Goal: Transaction & Acquisition: Purchase product/service

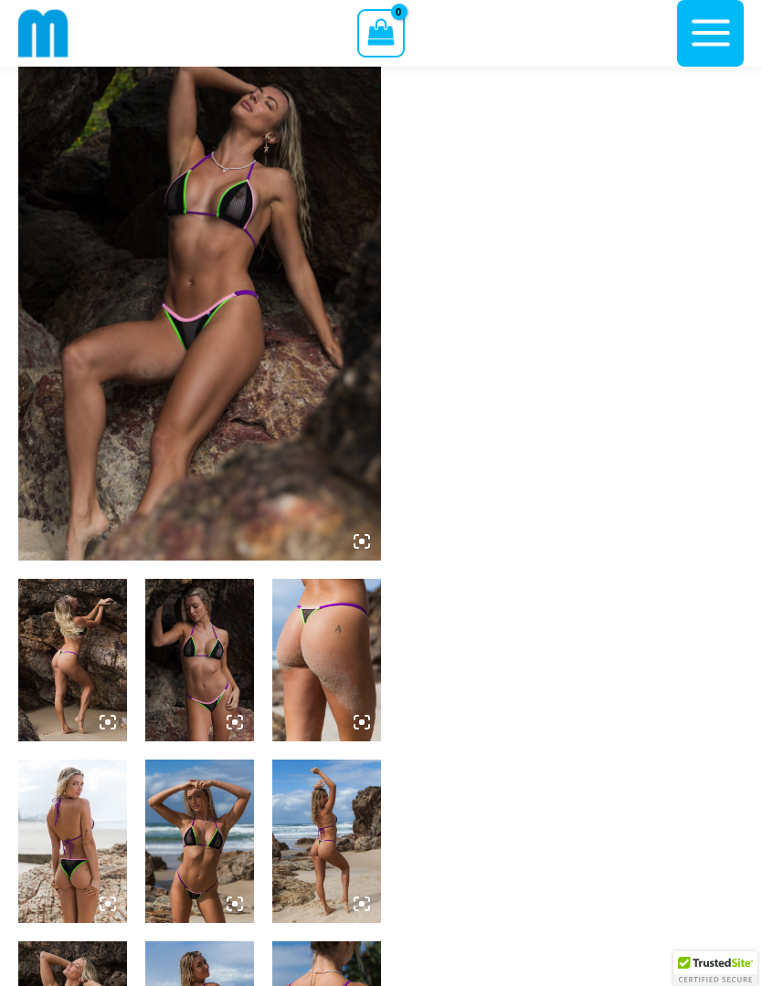
scroll to position [99, 0]
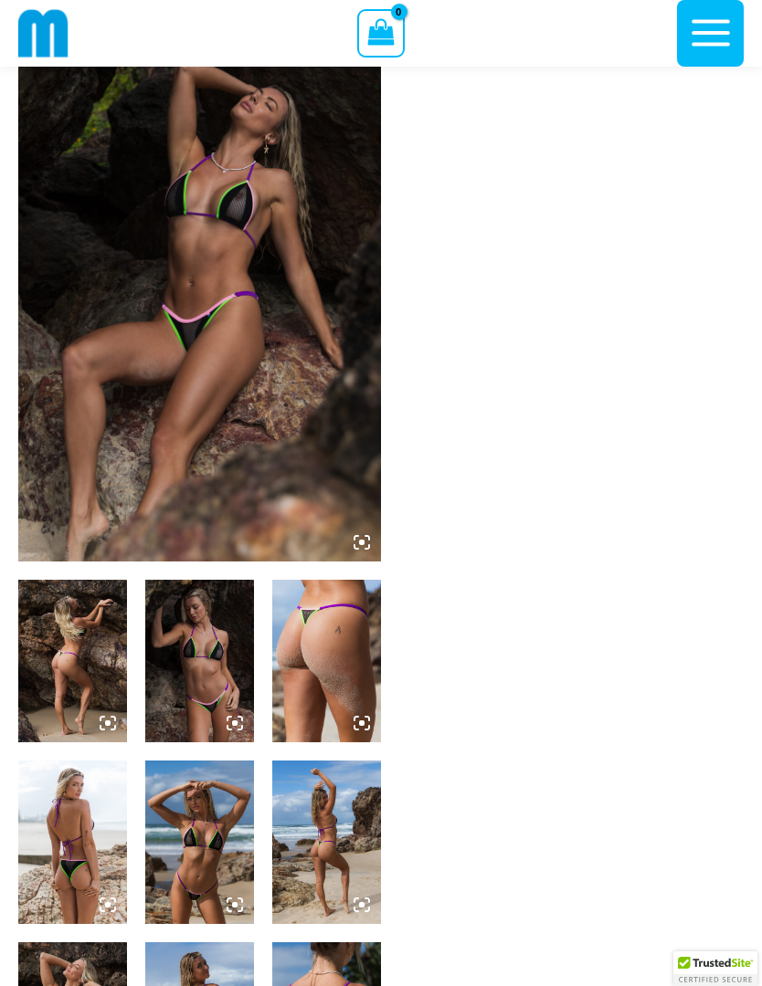
click at [342, 616] on img at bounding box center [326, 661] width 109 height 163
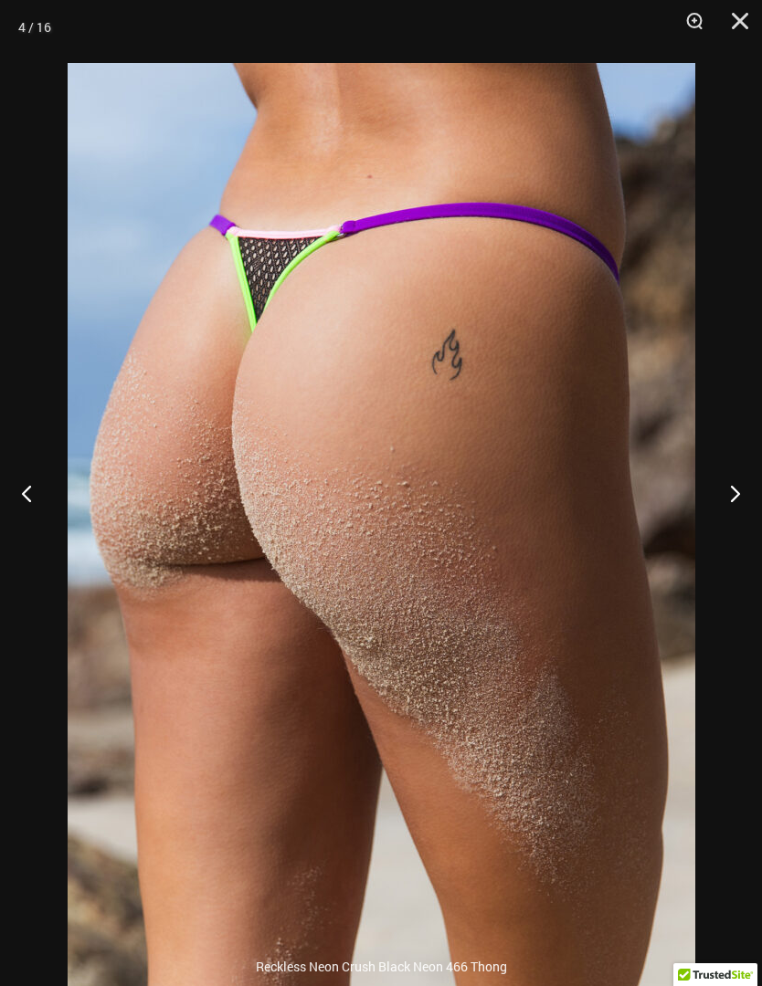
click at [731, 539] on button "Next" at bounding box center [727, 492] width 68 height 91
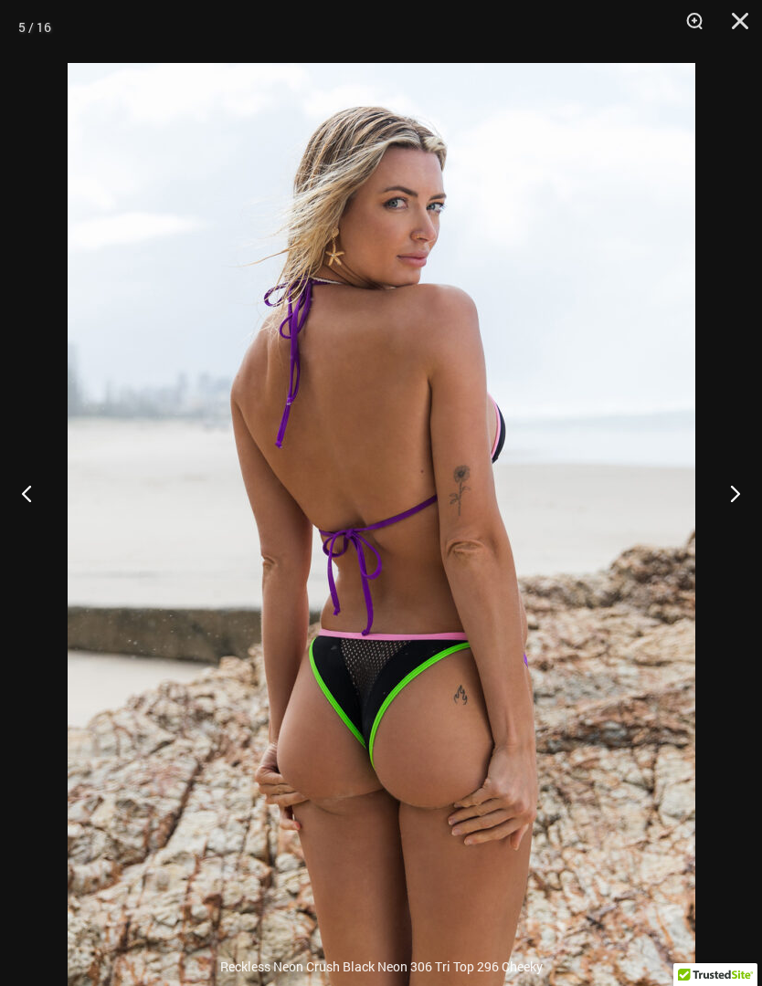
click at [730, 539] on button "Next" at bounding box center [727, 492] width 68 height 91
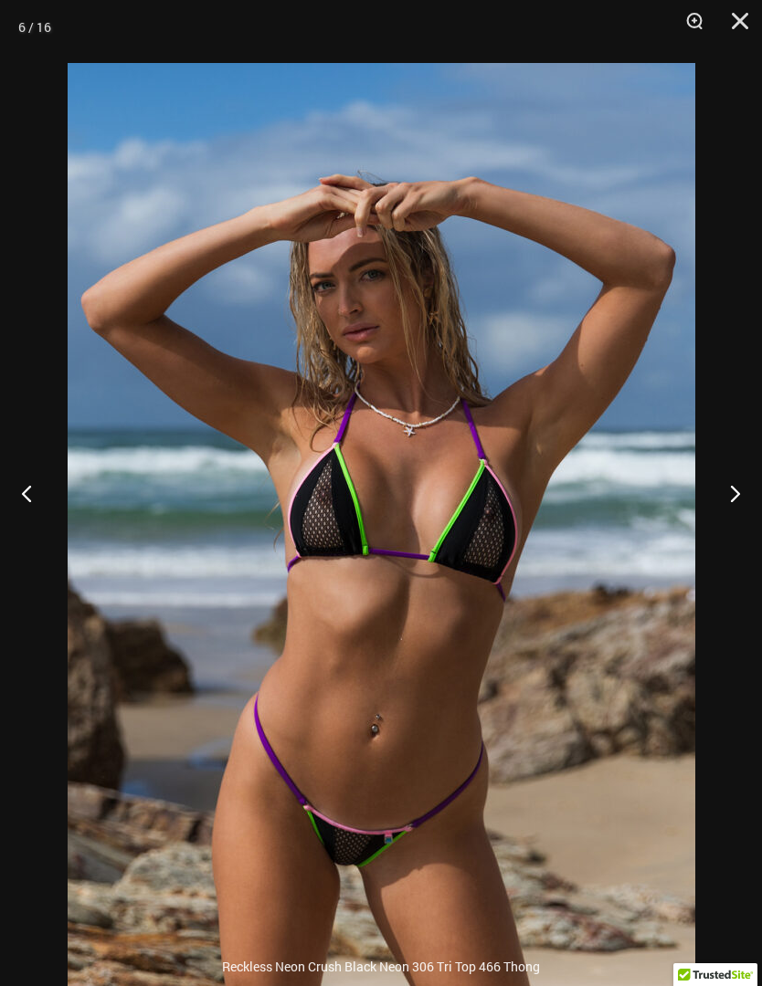
click at [730, 539] on button "Next" at bounding box center [727, 492] width 68 height 91
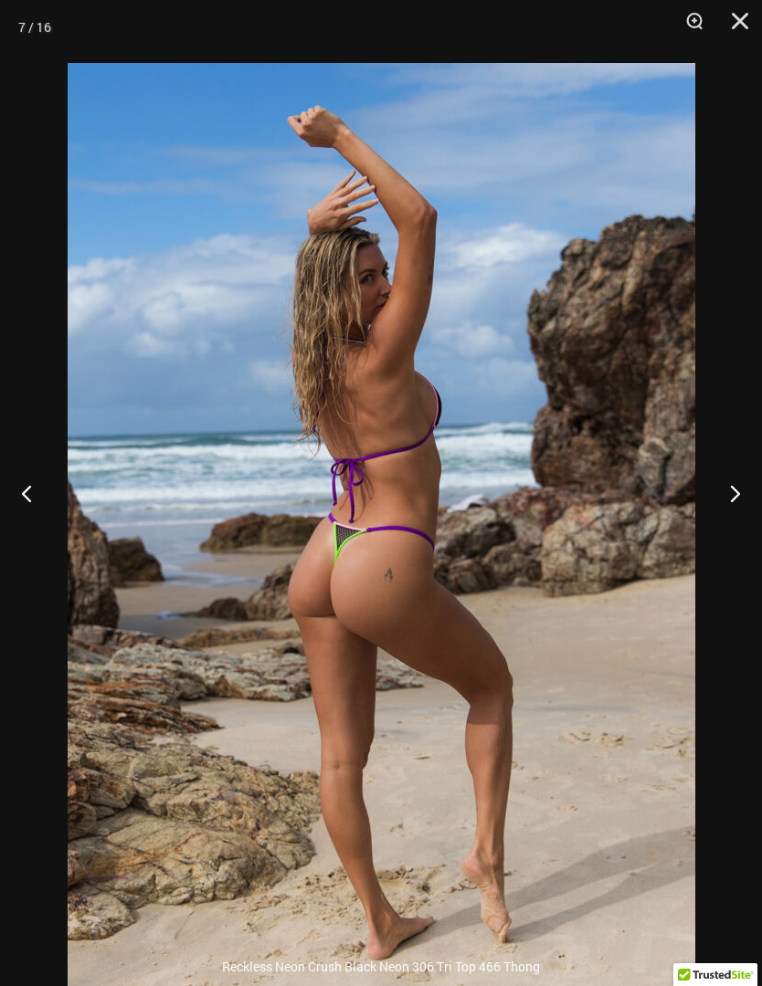
click at [730, 538] on button "Next" at bounding box center [727, 492] width 68 height 91
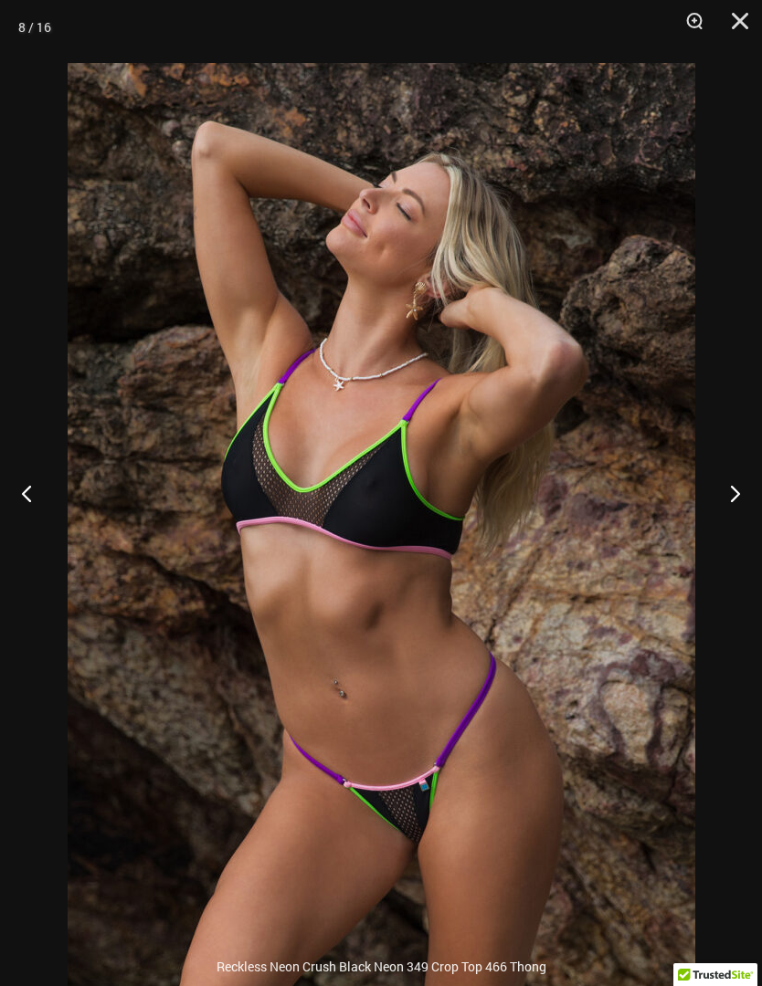
click at [730, 539] on button "Next" at bounding box center [727, 492] width 68 height 91
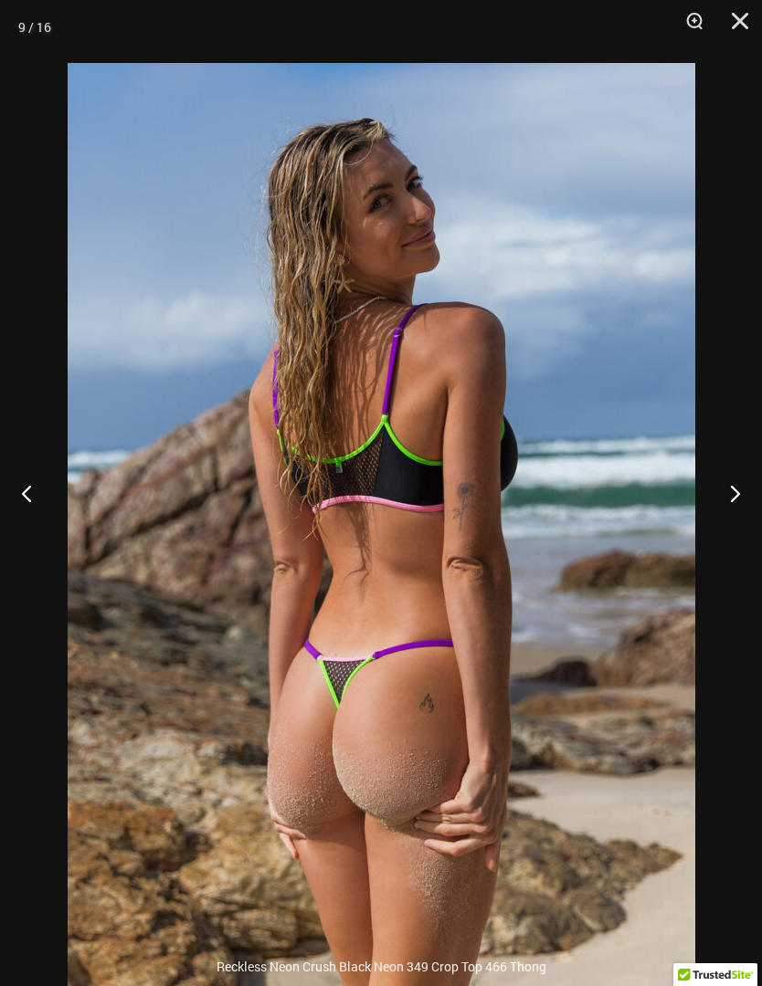
click at [727, 539] on button "Next" at bounding box center [727, 492] width 68 height 91
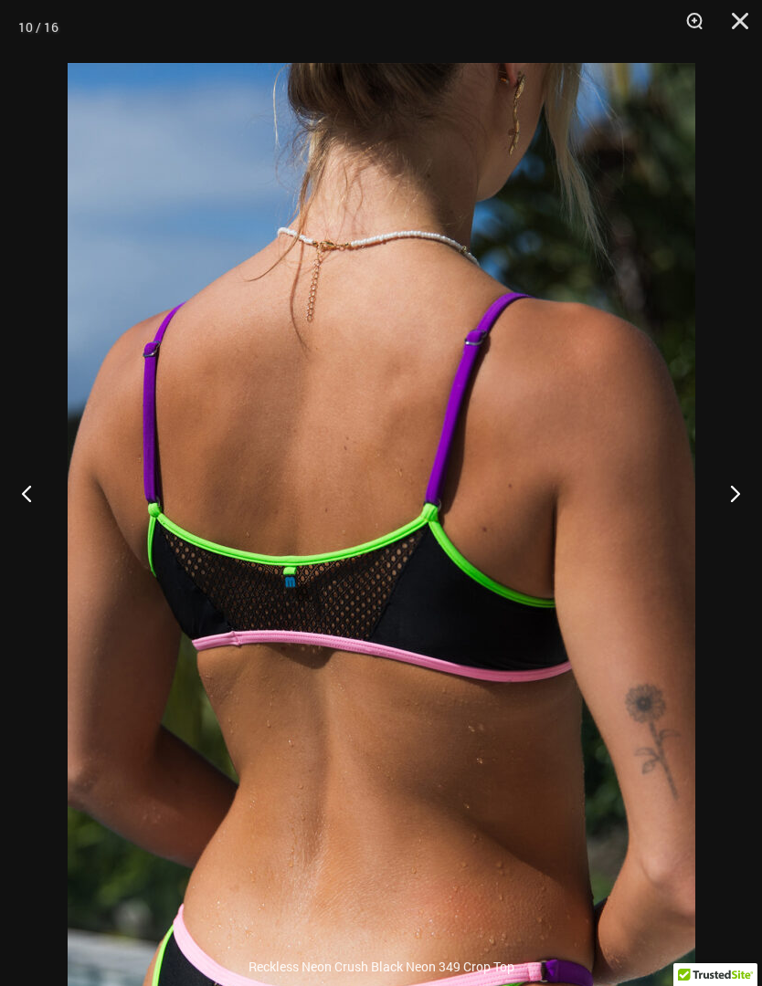
click at [727, 539] on button "Next" at bounding box center [727, 492] width 68 height 91
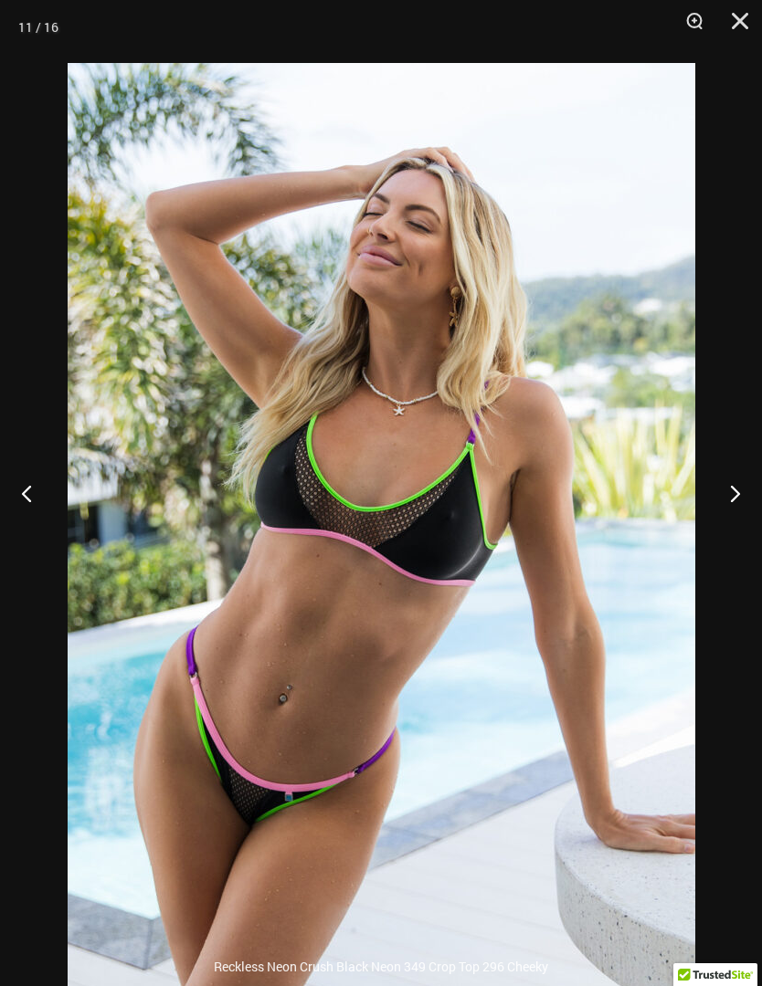
click at [723, 539] on button "Next" at bounding box center [727, 492] width 68 height 91
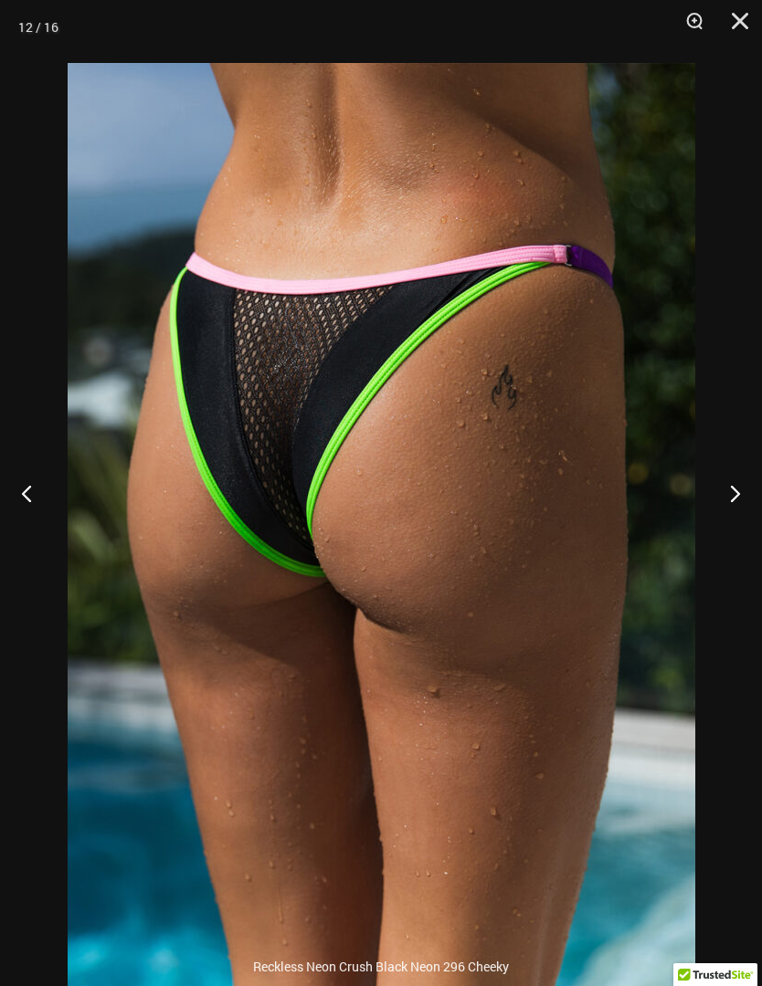
click at [721, 539] on button "Next" at bounding box center [727, 492] width 68 height 91
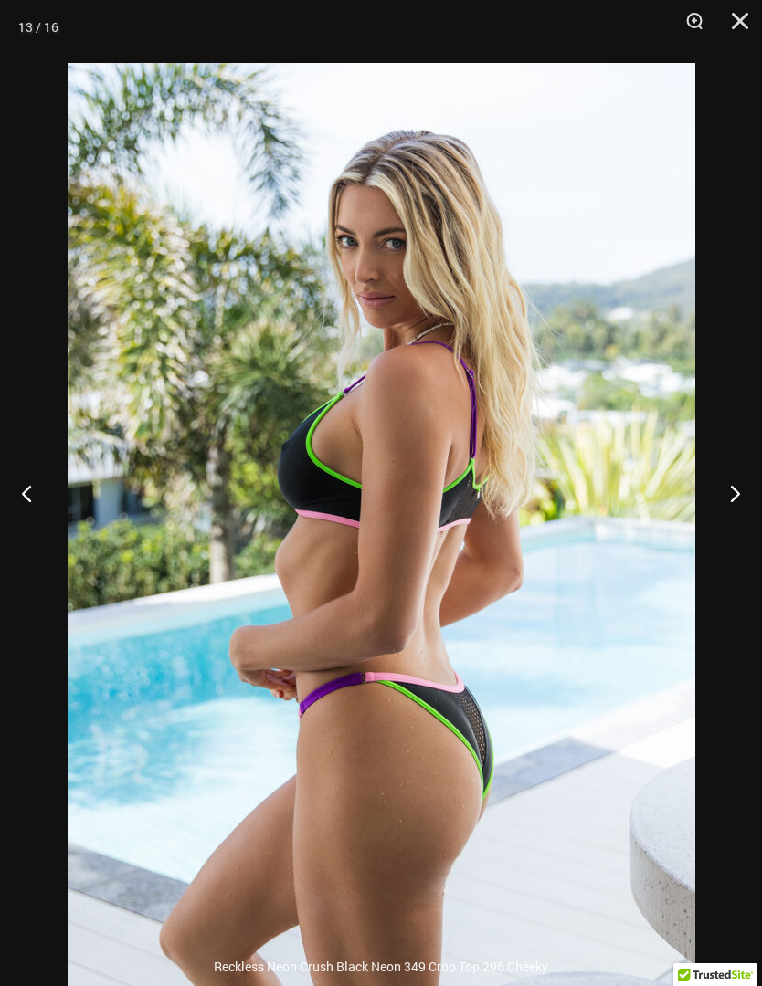
click at [723, 539] on button "Next" at bounding box center [727, 492] width 68 height 91
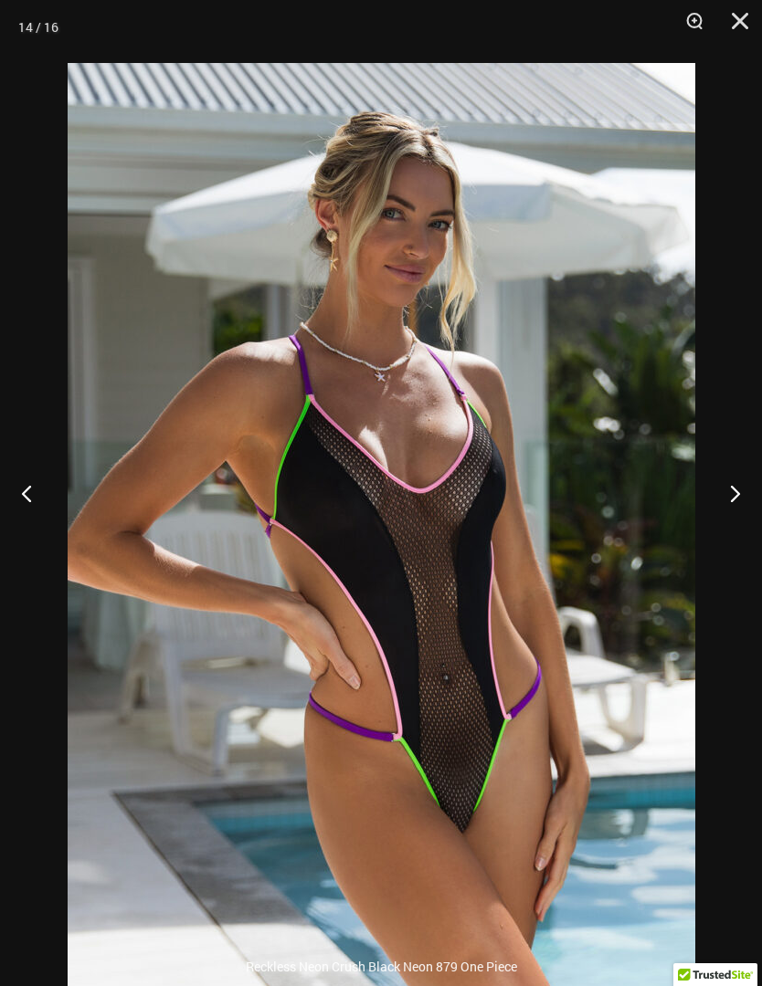
click at [722, 539] on button "Next" at bounding box center [727, 492] width 68 height 91
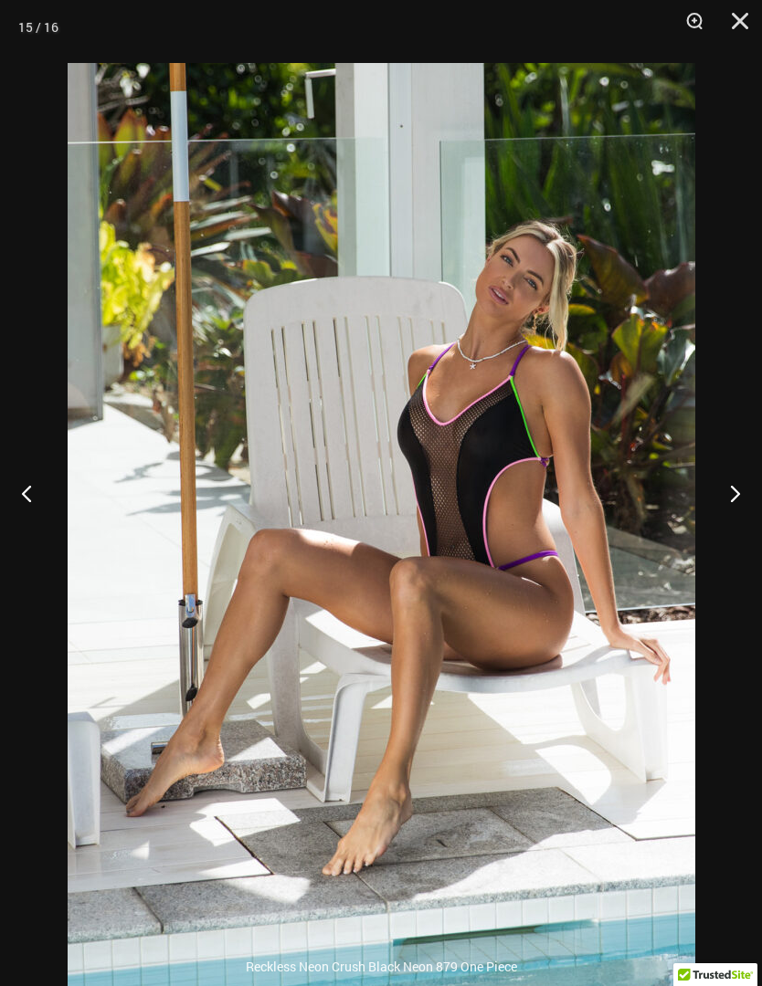
click at [720, 539] on button "Next" at bounding box center [727, 492] width 68 height 91
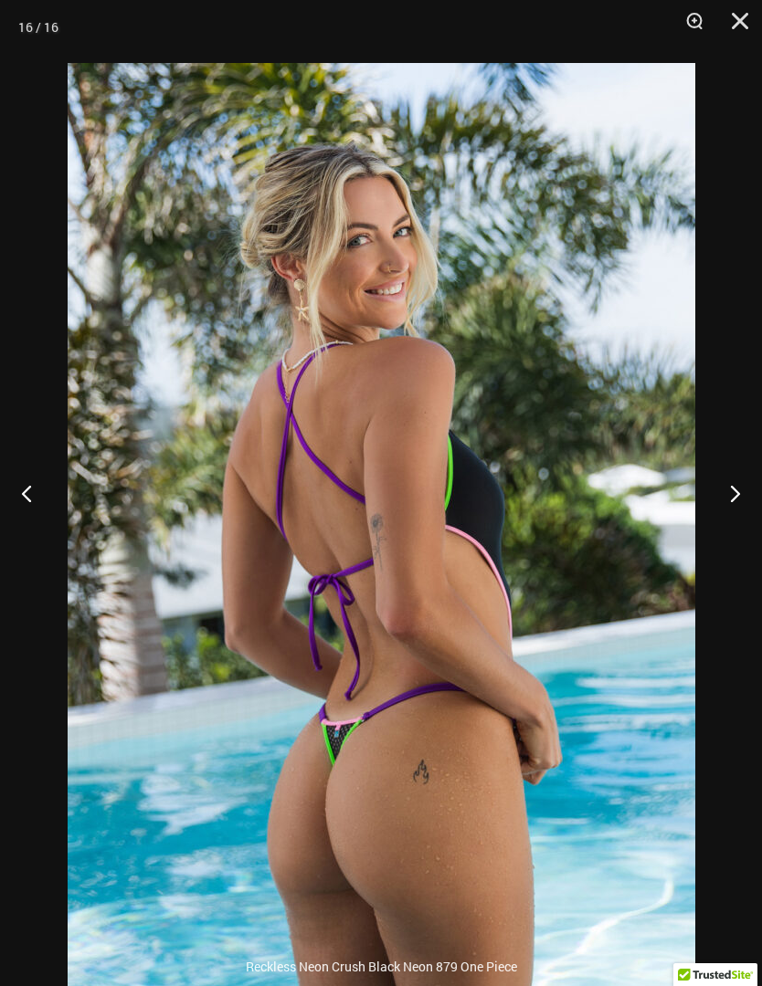
click at [718, 539] on button "Next" at bounding box center [727, 492] width 68 height 91
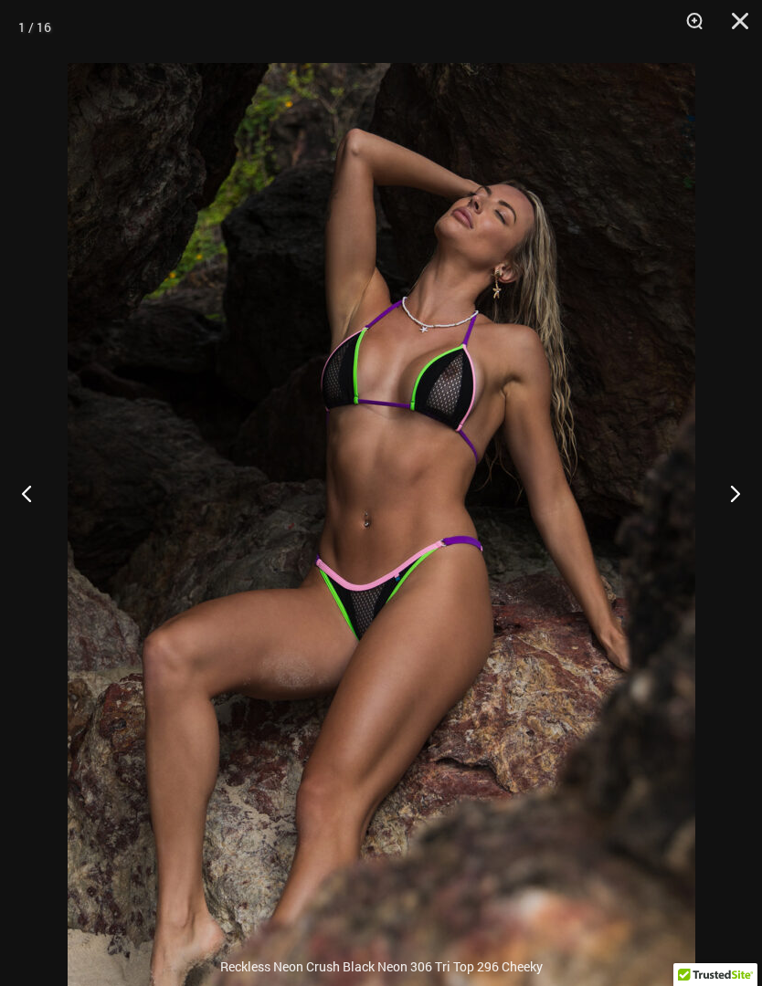
click at [716, 539] on button "Next" at bounding box center [727, 492] width 68 height 91
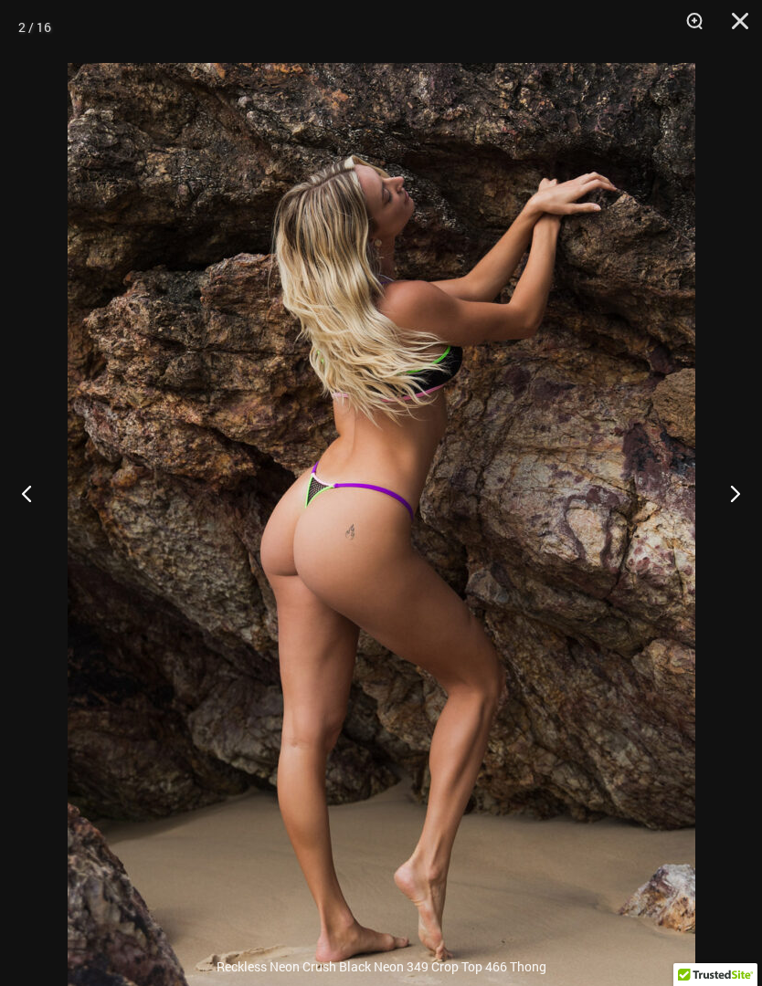
click at [715, 539] on button "Next" at bounding box center [727, 492] width 68 height 91
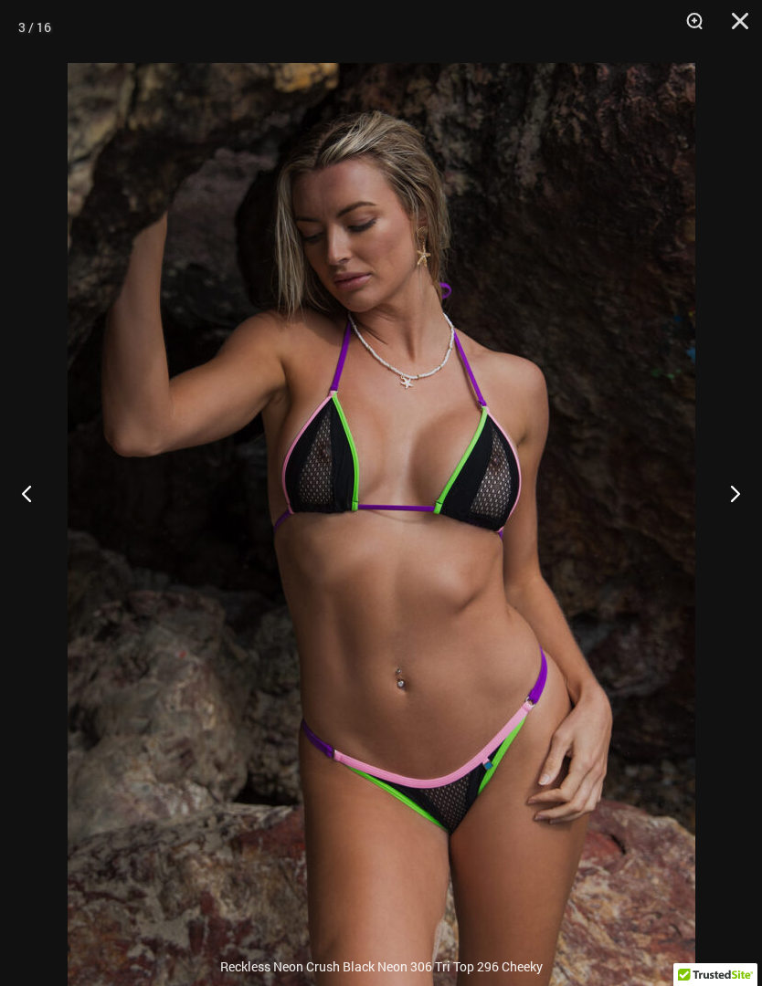
click at [714, 539] on button "Next" at bounding box center [727, 492] width 68 height 91
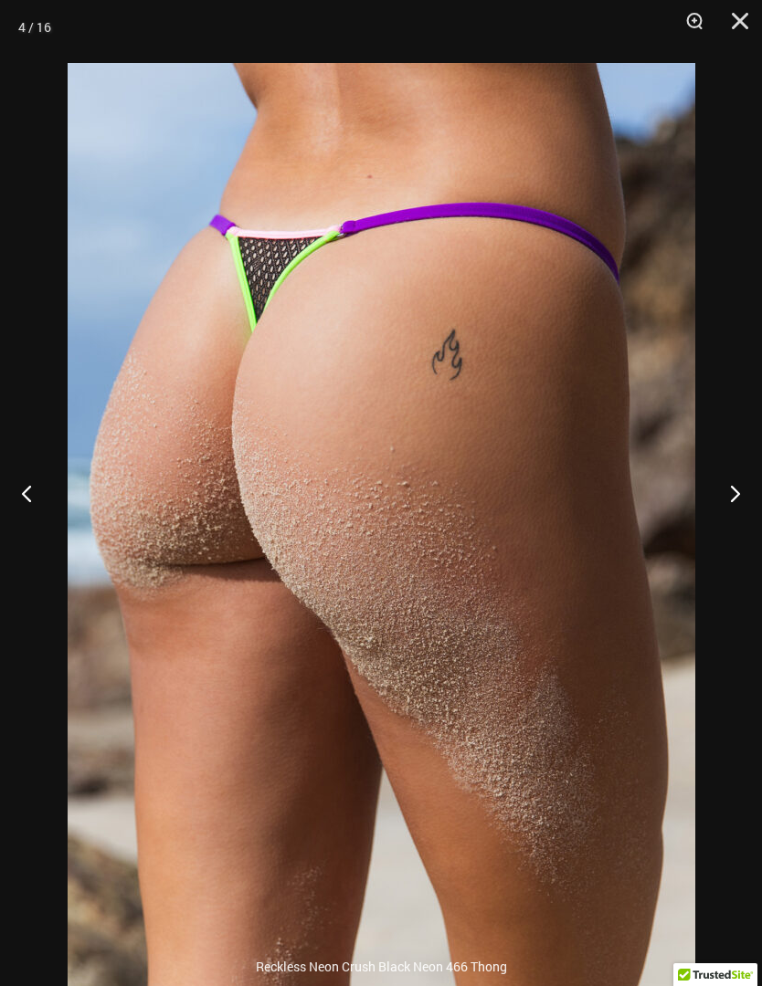
click at [714, 539] on button "Next" at bounding box center [727, 492] width 68 height 91
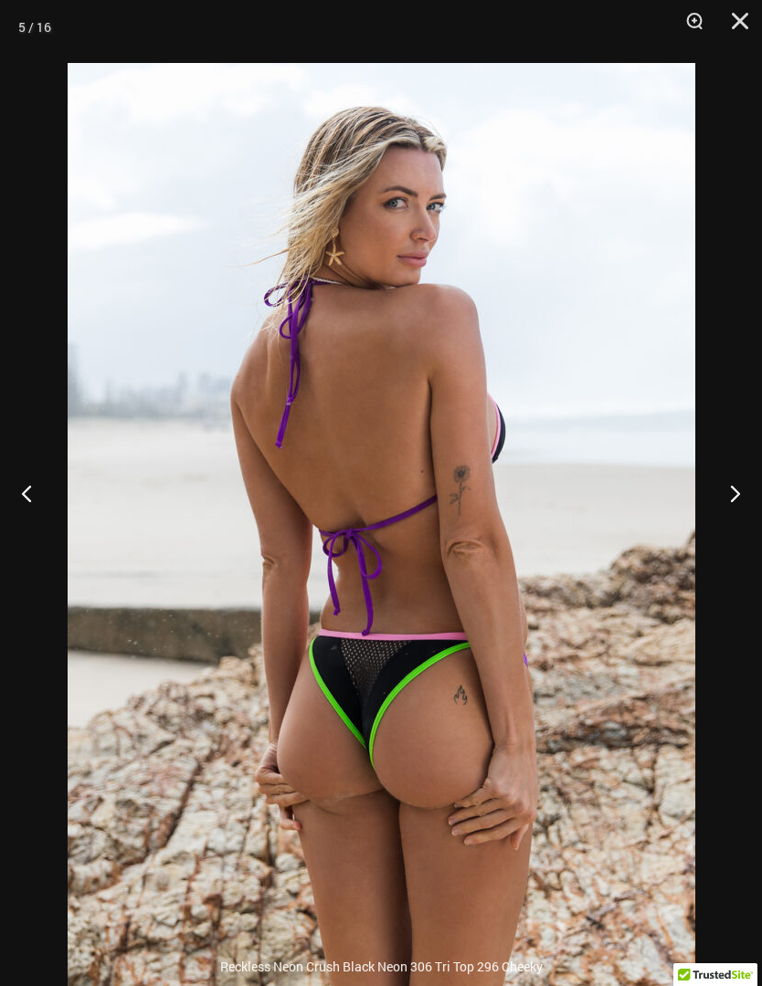
click at [713, 539] on button "Next" at bounding box center [727, 492] width 68 height 91
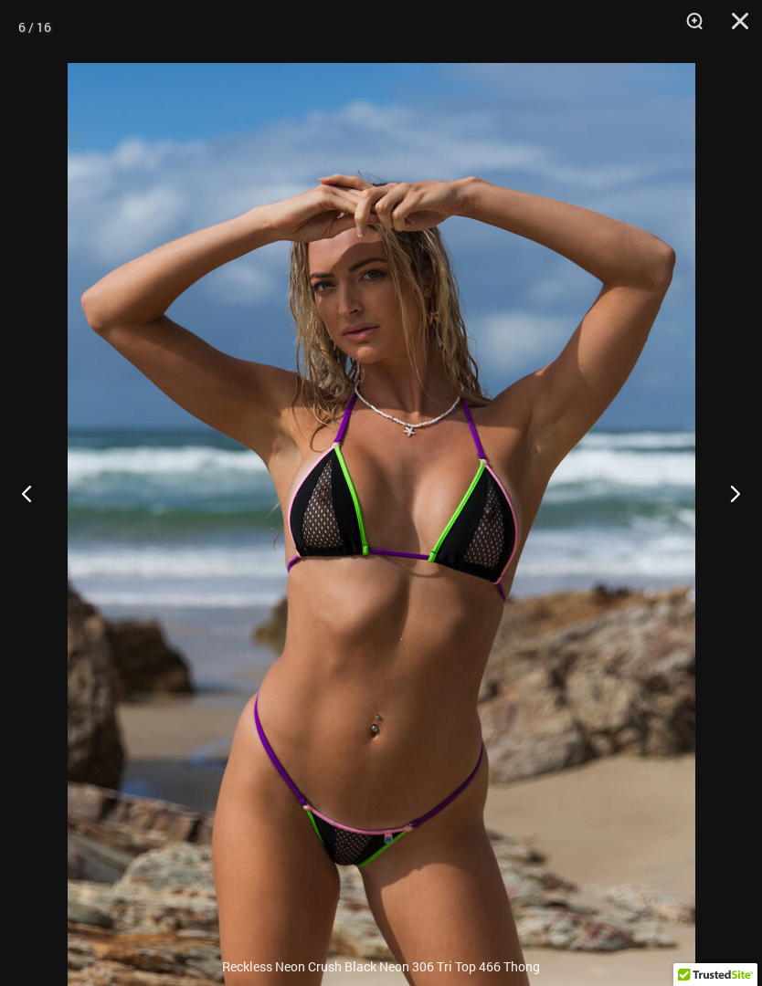
click at [712, 539] on button "Next" at bounding box center [727, 492] width 68 height 91
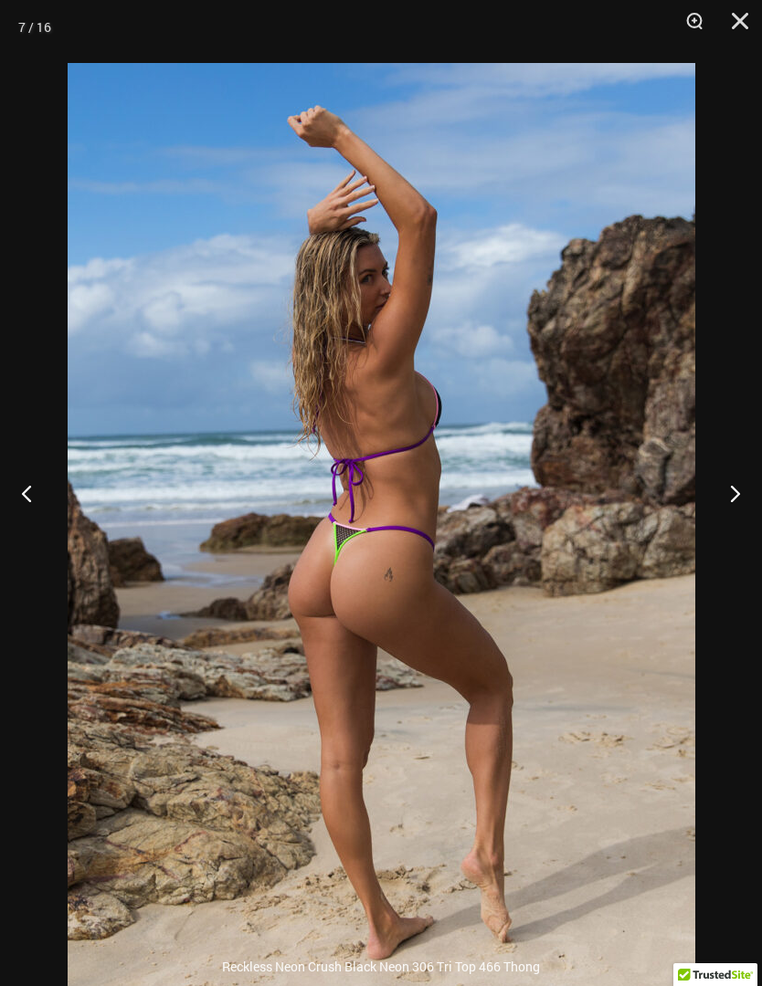
click at [713, 539] on button "Next" at bounding box center [727, 492] width 68 height 91
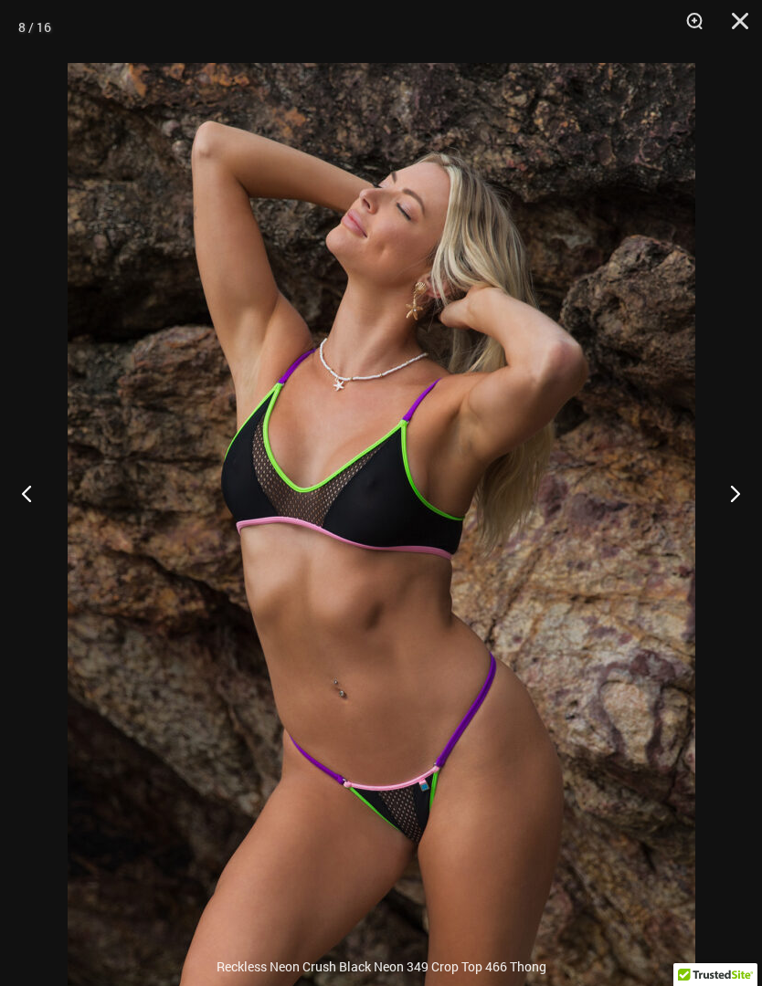
click at [713, 539] on button "Next" at bounding box center [727, 492] width 68 height 91
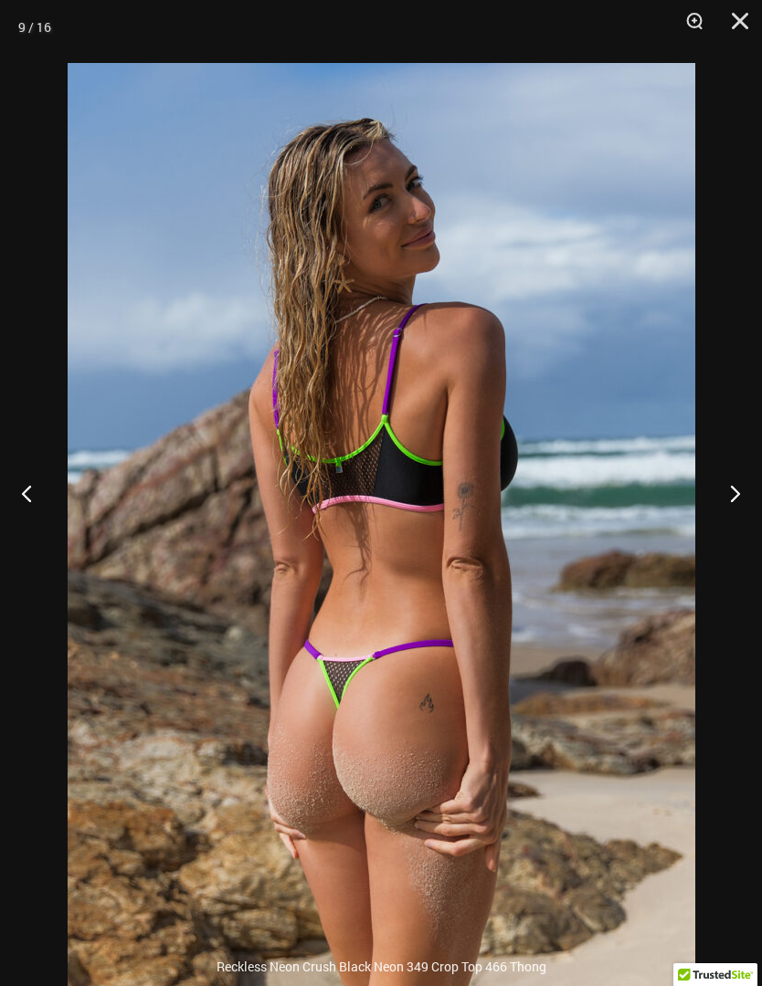
click at [713, 539] on button "Next" at bounding box center [727, 492] width 68 height 91
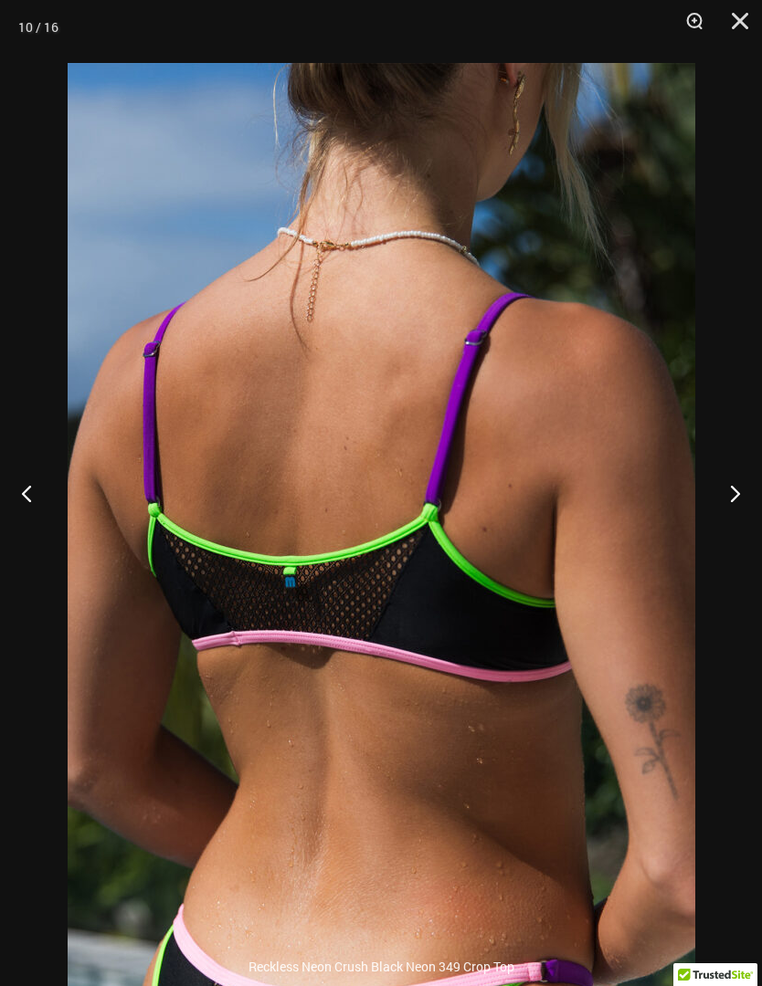
click at [711, 539] on button "Next" at bounding box center [727, 492] width 68 height 91
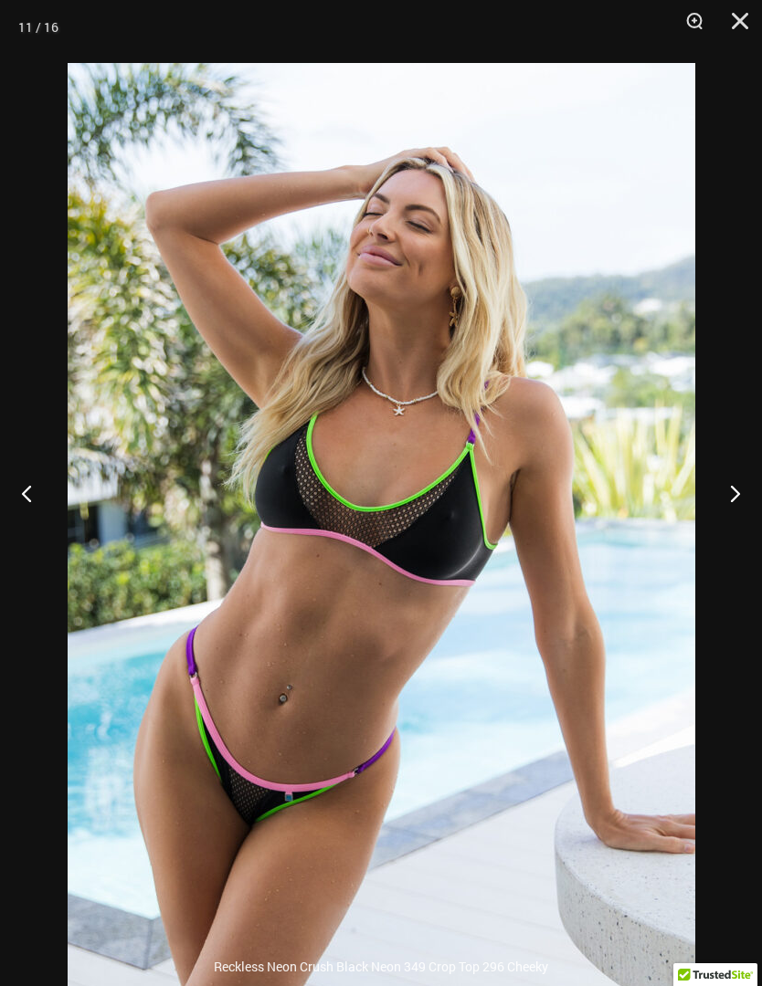
click at [710, 539] on button "Next" at bounding box center [727, 492] width 68 height 91
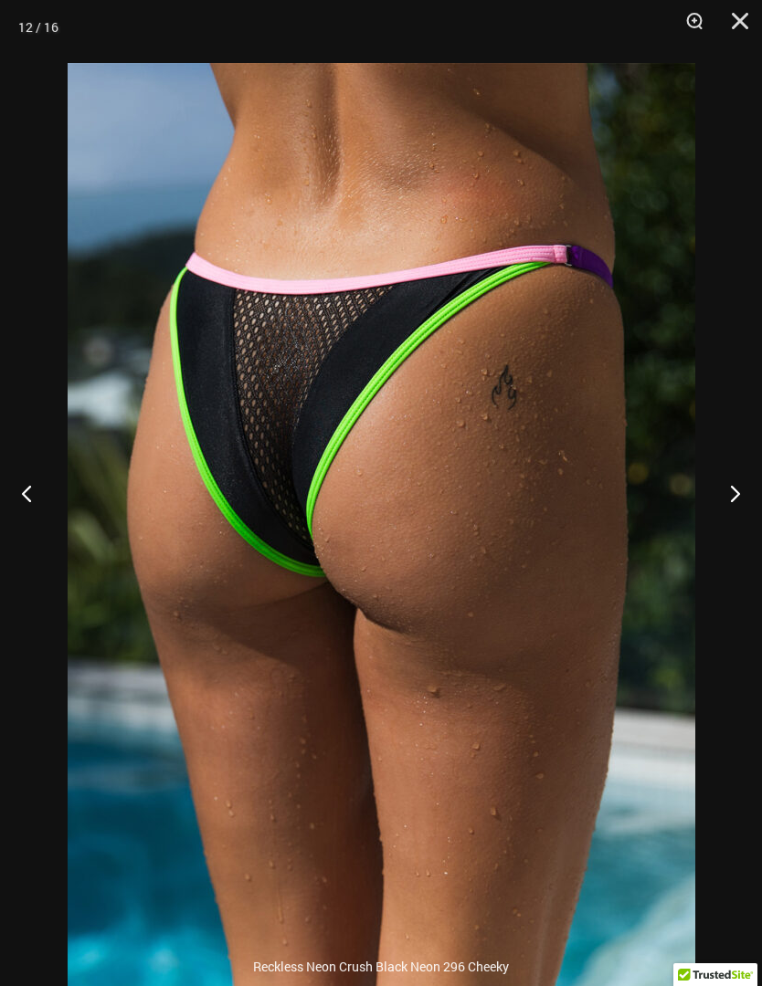
click at [710, 539] on button "Next" at bounding box center [727, 492] width 68 height 91
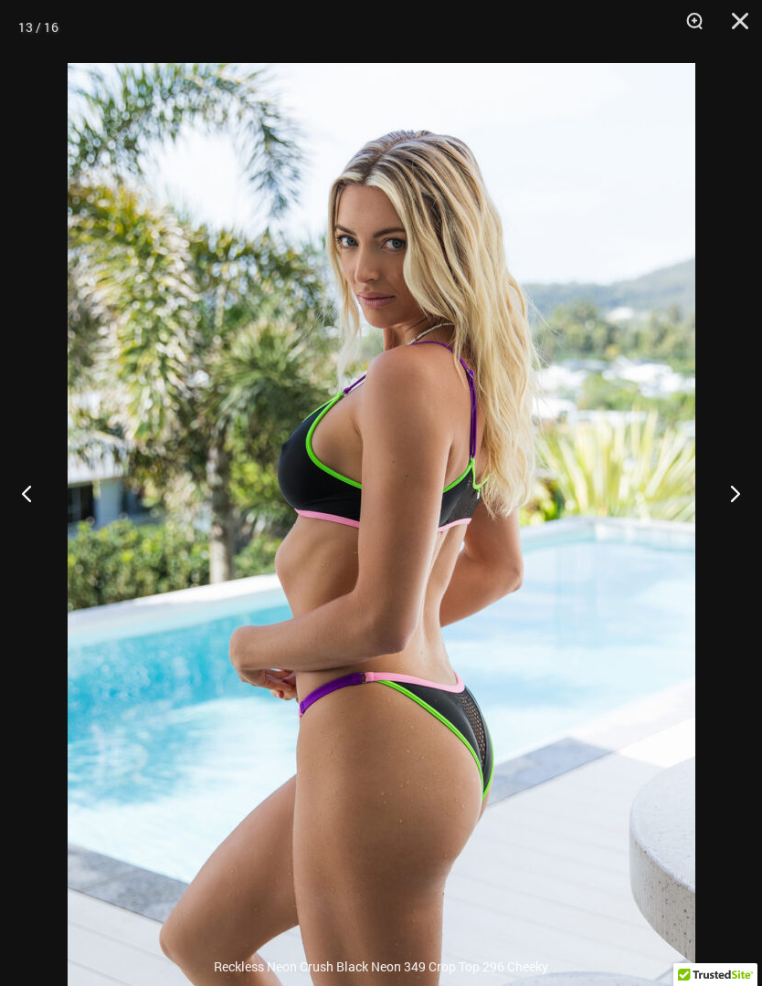
click at [712, 539] on button "Next" at bounding box center [727, 492] width 68 height 91
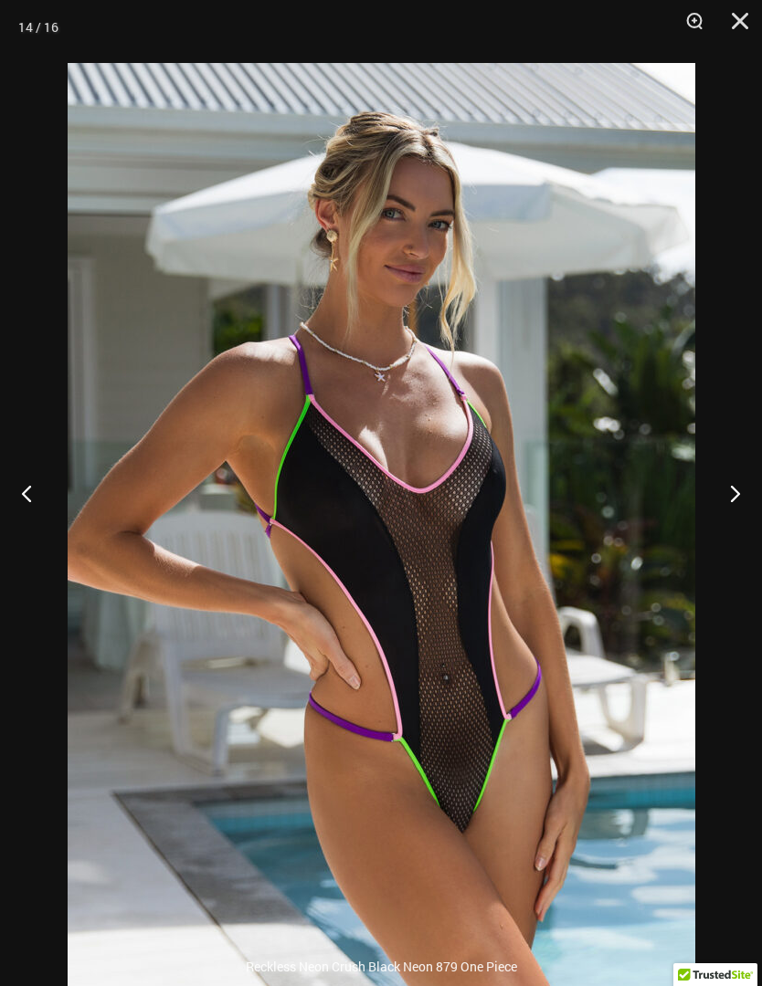
click at [710, 539] on button "Next" at bounding box center [727, 492] width 68 height 91
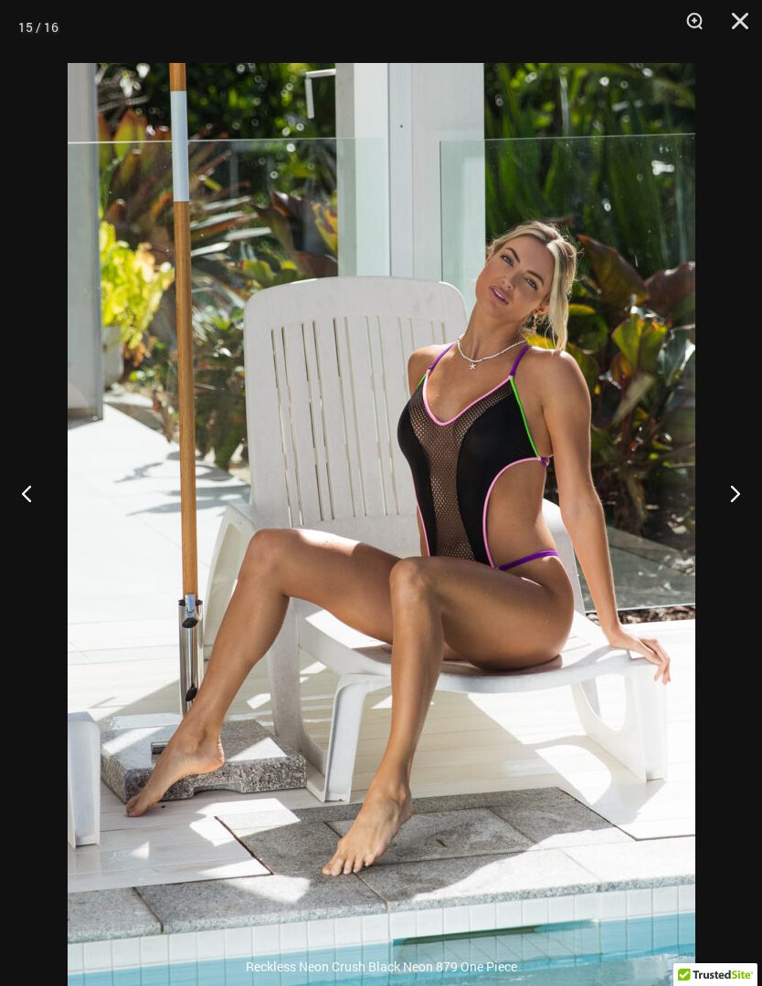
click at [705, 539] on button "Next" at bounding box center [727, 492] width 68 height 91
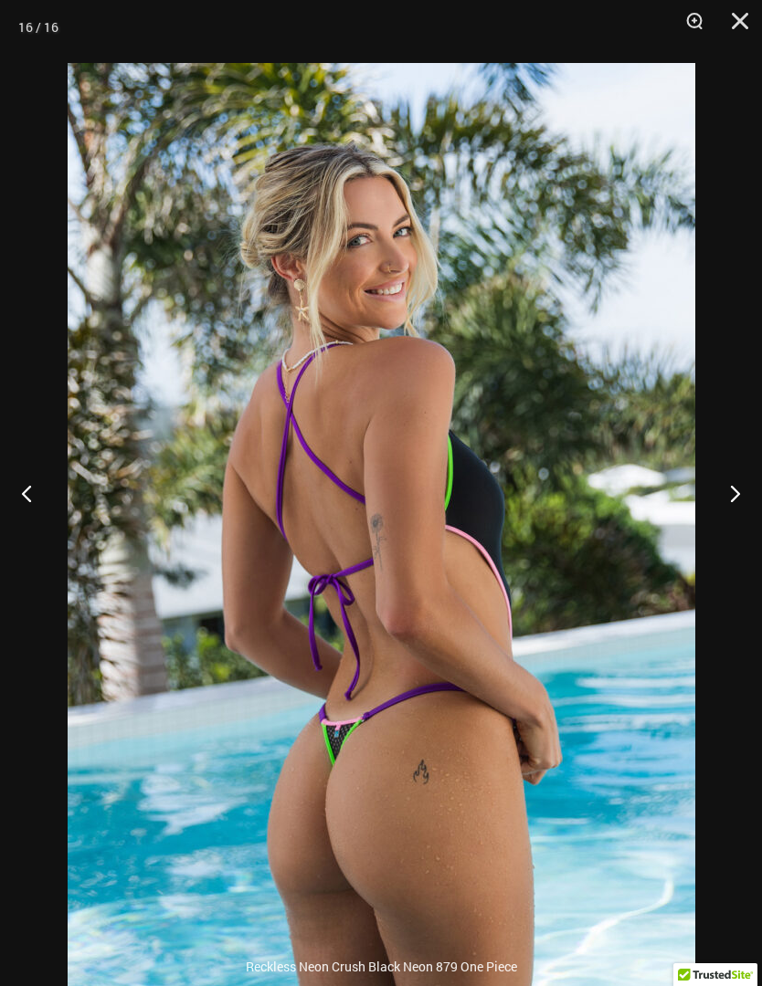
click at [705, 539] on button "Next" at bounding box center [727, 492] width 68 height 91
